Goal: Task Accomplishment & Management: Complete application form

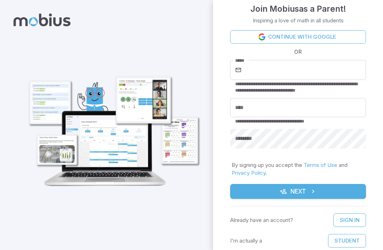
scroll to position [9, 0]
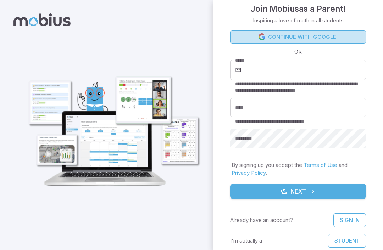
click at [342, 40] on link "Continue with Google" at bounding box center [298, 36] width 136 height 13
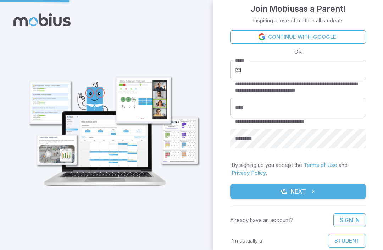
click at [340, 34] on link "Continue with Google" at bounding box center [298, 36] width 136 height 13
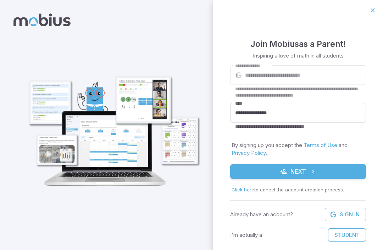
click at [326, 175] on button "Next" at bounding box center [298, 171] width 136 height 15
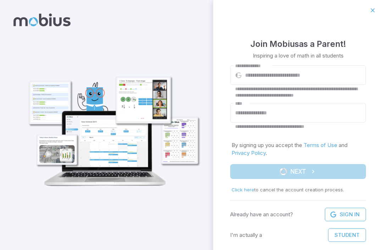
click at [332, 173] on form "**********" at bounding box center [298, 153] width 136 height 176
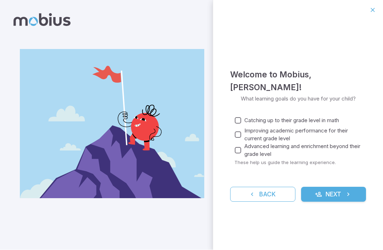
click at [338, 190] on button "Next" at bounding box center [333, 194] width 65 height 15
click at [325, 119] on span "Catching up to their grade level in math" at bounding box center [292, 121] width 95 height 8
click at [307, 131] on span "Improving academic performance for their current grade level" at bounding box center [303, 135] width 116 height 16
click at [273, 153] on span "Advanced learning and enrichment beyond their grade level" at bounding box center [303, 151] width 116 height 16
click at [351, 195] on icon "submit" at bounding box center [348, 194] width 7 height 7
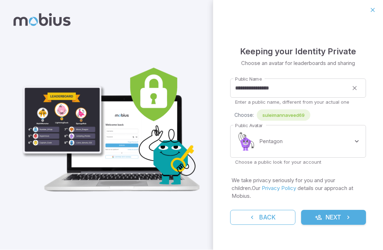
click at [336, 153] on body "**********" at bounding box center [191, 125] width 383 height 250
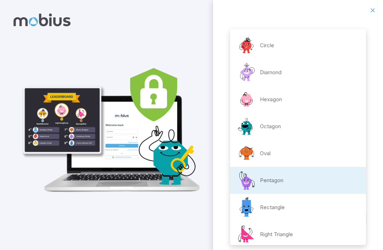
click at [324, 125] on li "Octagon" at bounding box center [298, 126] width 136 height 27
type input "**********"
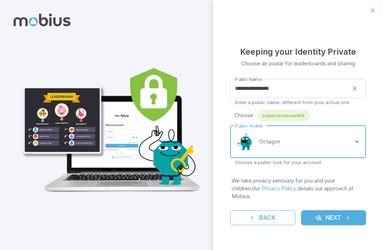
click at [354, 210] on button "Next" at bounding box center [333, 217] width 65 height 15
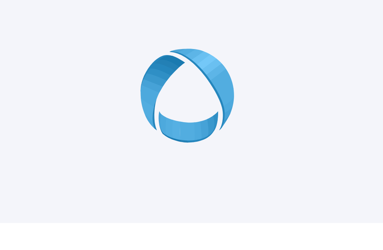
scroll to position [23, 0]
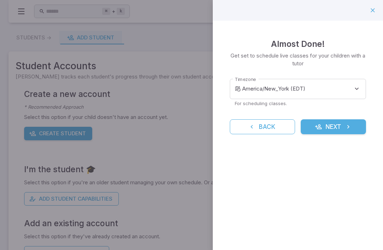
scroll to position [0, 0]
click at [338, 127] on button "Next" at bounding box center [333, 126] width 65 height 15
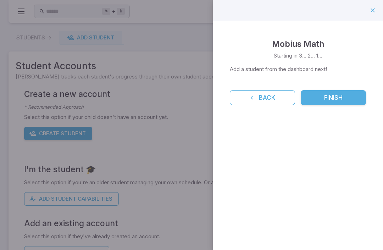
click at [344, 100] on button "Finish" at bounding box center [333, 97] width 65 height 15
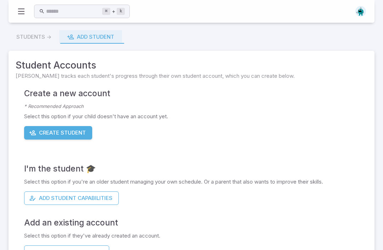
scroll to position [1, 0]
click at [46, 195] on button "Add Student Capabilities" at bounding box center [71, 198] width 95 height 13
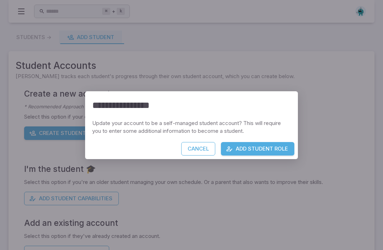
click at [273, 155] on button "Add Student Role" at bounding box center [257, 148] width 73 height 13
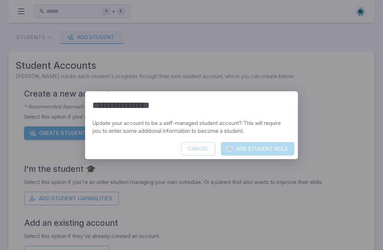
click at [340, 160] on div "**********" at bounding box center [191, 125] width 383 height 250
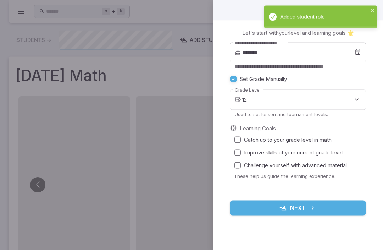
scroll to position [0, 0]
click at [324, 212] on button "Next" at bounding box center [298, 208] width 136 height 15
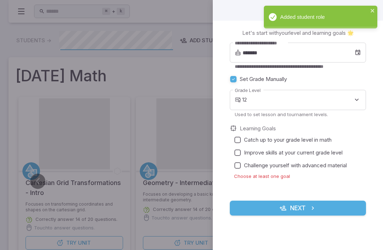
click at [321, 143] on span "Catch up to your grade level in math" at bounding box center [288, 140] width 88 height 8
click at [327, 151] on span "Improve skills at your current grade level" at bounding box center [293, 153] width 99 height 8
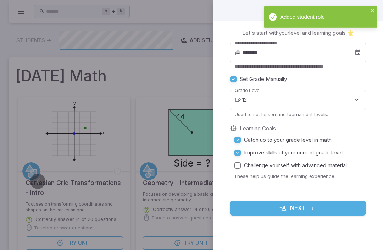
click at [312, 158] on label "Improve skills at your current grade level" at bounding box center [295, 152] width 129 height 13
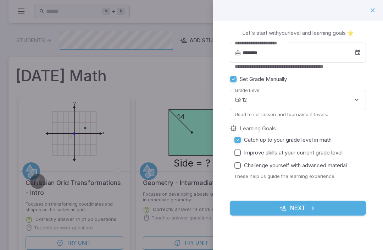
click at [306, 155] on span "Improve skills at your current grade level" at bounding box center [293, 153] width 99 height 8
click at [306, 167] on span "Challenge yourself with advanced material" at bounding box center [295, 166] width 103 height 8
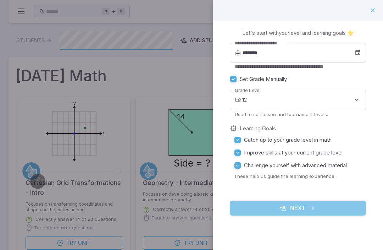
click at [335, 206] on button "Next" at bounding box center [298, 208] width 136 height 15
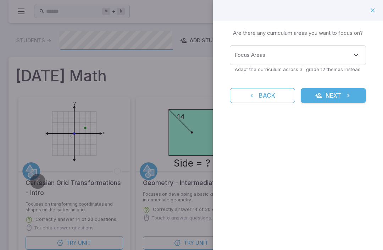
click at [348, 94] on icon "submit" at bounding box center [348, 95] width 7 height 7
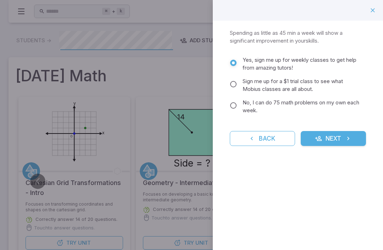
click at [338, 141] on button "Next" at bounding box center [333, 138] width 65 height 15
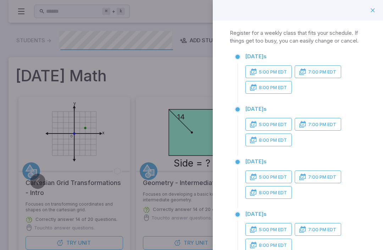
scroll to position [0, 0]
click at [380, 7] on div at bounding box center [298, 10] width 170 height 21
click at [379, 7] on div at bounding box center [298, 10] width 170 height 21
click at [378, 8] on button "button" at bounding box center [373, 10] width 12 height 12
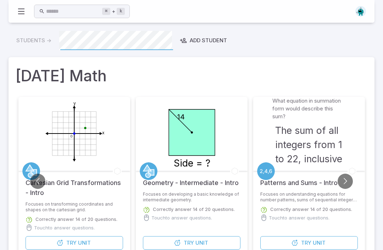
click at [378, 8] on div "⌘ + k ​ Students -> Add Student [DATE] Math What equation in summation form wou…" at bounding box center [191, 205] width 383 height 411
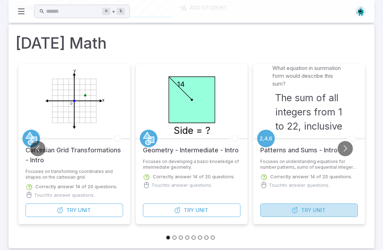
scroll to position [33, 0]
click at [328, 210] on button "Try Unit" at bounding box center [310, 209] width 98 height 13
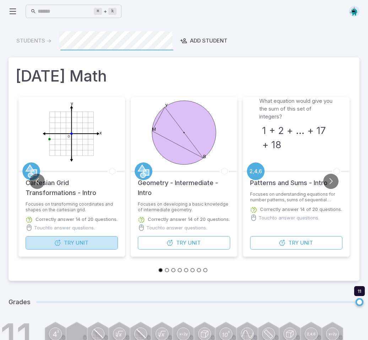
click at [46, 241] on button "Try Unit" at bounding box center [72, 242] width 92 height 13
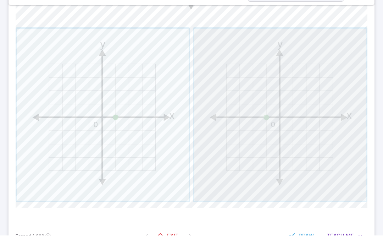
scroll to position [316, 0]
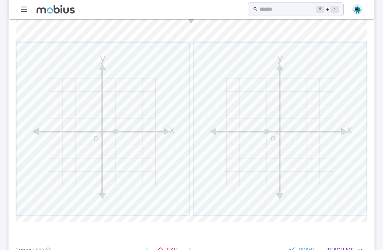
click at [351, 247] on span "Me" at bounding box center [350, 250] width 8 height 8
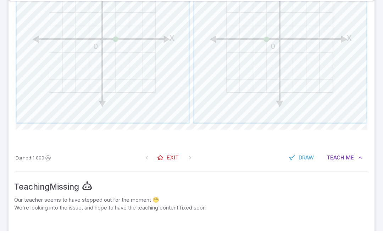
scroll to position [390, 0]
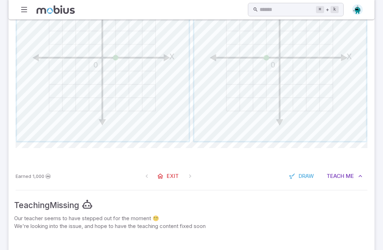
click at [303, 180] on button "Draw" at bounding box center [302, 176] width 34 height 13
click at [301, 176] on span "Draw" at bounding box center [304, 177] width 15 height 8
click at [297, 176] on button "Draw" at bounding box center [302, 176] width 34 height 13
click at [61, 136] on icon at bounding box center [59, 135] width 7 height 7
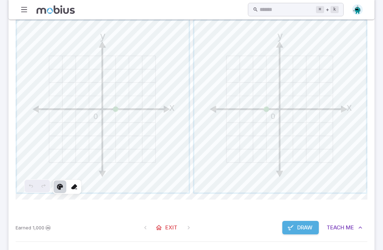
scroll to position [322, 0]
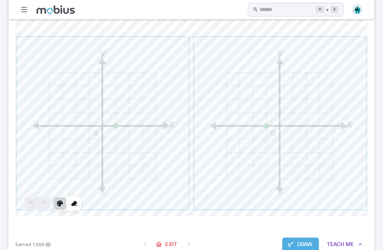
click at [59, 202] on icon at bounding box center [59, 203] width 7 height 7
click at [55, 202] on div at bounding box center [60, 203] width 13 height 13
click at [76, 203] on icon at bounding box center [74, 203] width 7 height 7
click at [78, 206] on div at bounding box center [74, 203] width 13 height 13
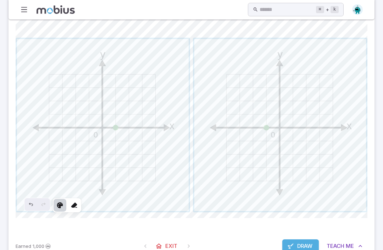
scroll to position [320, 0]
click at [163, 245] on link "Exit" at bounding box center [167, 245] width 31 height 13
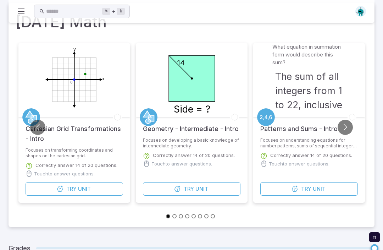
scroll to position [54, 0]
click at [346, 124] on button "Go to next slide" at bounding box center [345, 127] width 15 height 15
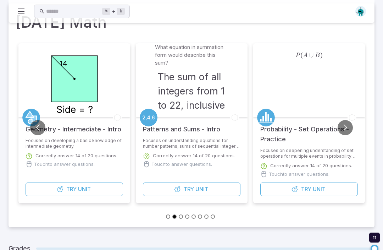
click at [349, 128] on button "Go to next slide" at bounding box center [345, 127] width 15 height 15
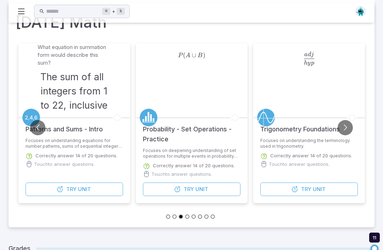
click at [346, 130] on button "Go to next slide" at bounding box center [345, 127] width 15 height 15
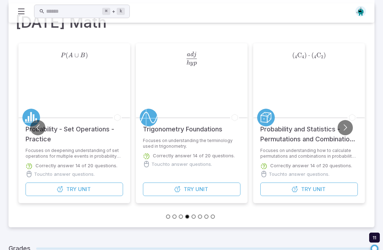
click at [343, 128] on button "Go to next slide" at bounding box center [345, 127] width 15 height 15
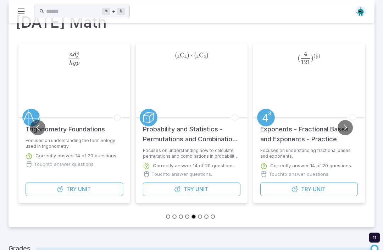
click at [347, 128] on button "Go to next slide" at bounding box center [345, 127] width 15 height 15
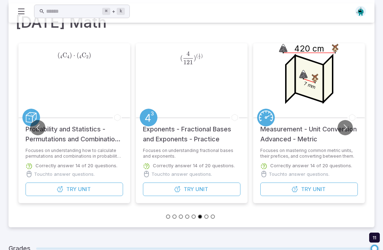
click at [349, 127] on button "Go to next slide" at bounding box center [345, 127] width 15 height 15
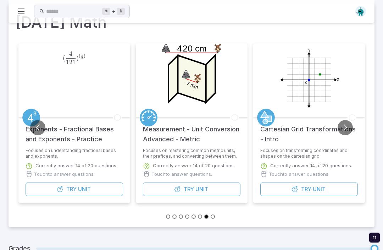
click at [348, 126] on button "Go to next slide" at bounding box center [345, 127] width 15 height 15
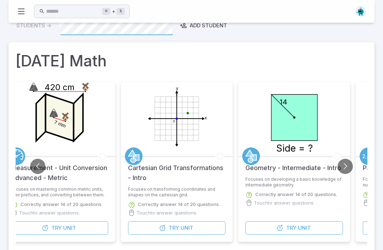
scroll to position [0, 0]
